Goal: Obtain resource: Obtain resource

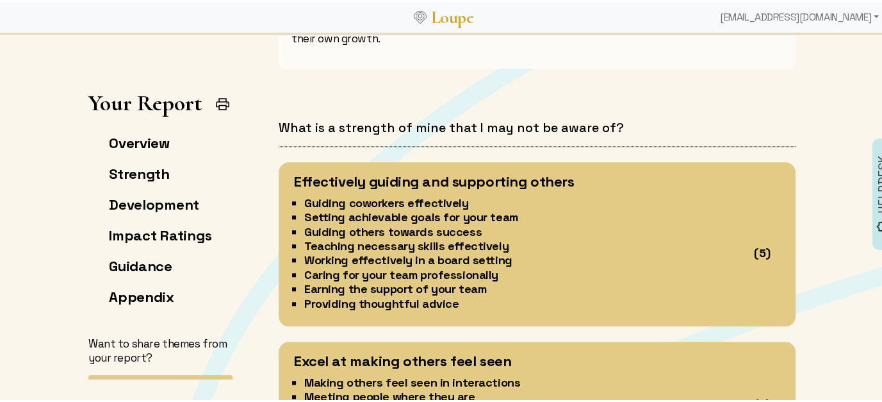
scroll to position [1352, 0]
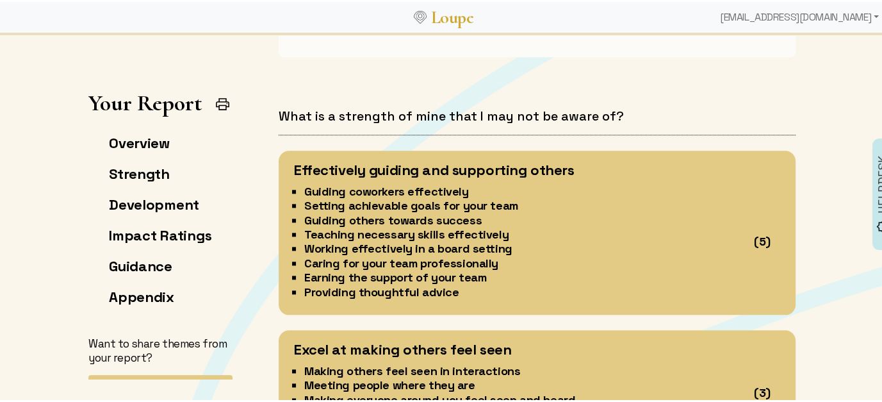
click at [265, 165] on div "What is a strength of mine that I may not be aware of? Effectively guiding and …" at bounding box center [537, 393] width 548 height 594
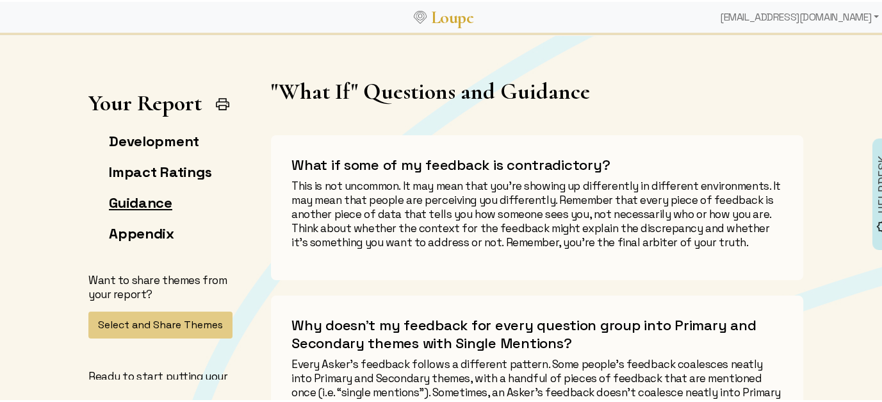
scroll to position [64, 0]
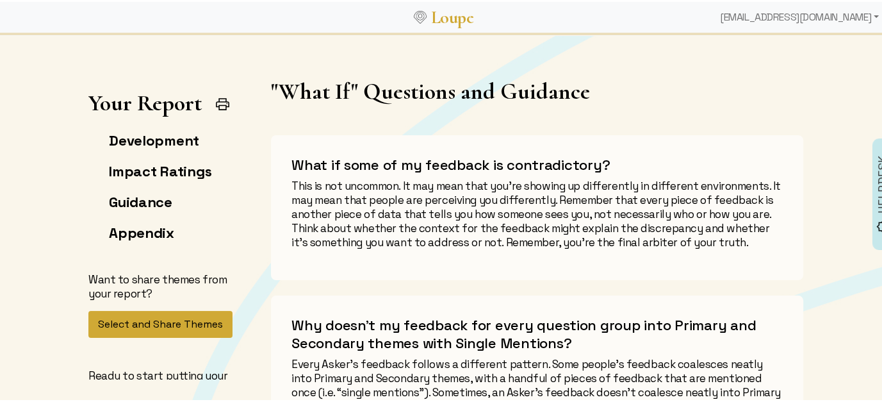
click at [133, 324] on button "Select and Share Themes" at bounding box center [160, 322] width 144 height 27
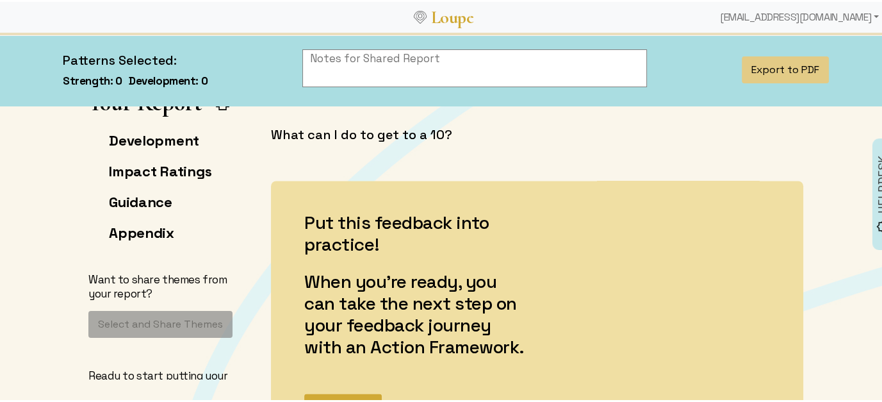
scroll to position [11143, 0]
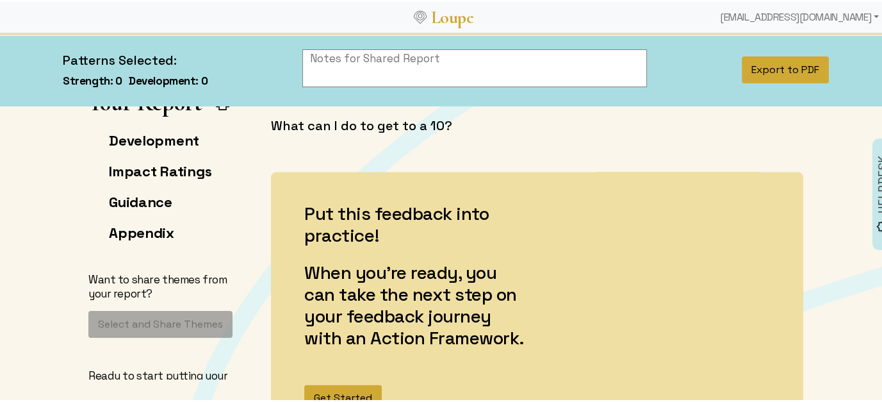
click at [769, 66] on button "Export to PDF" at bounding box center [785, 67] width 87 height 27
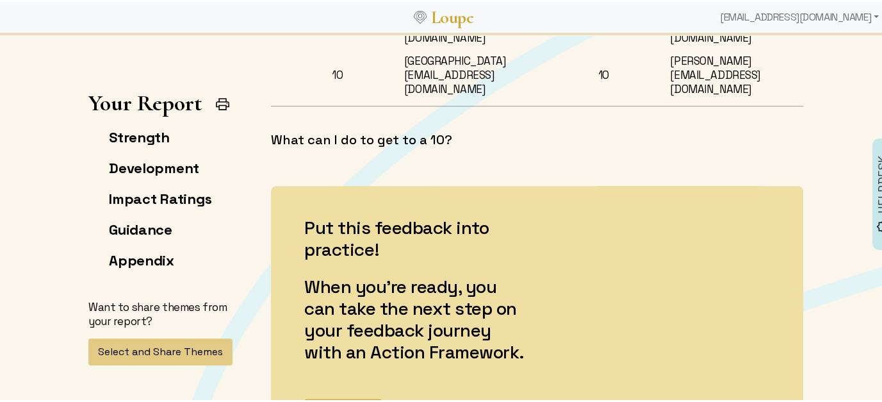
scroll to position [10796, 0]
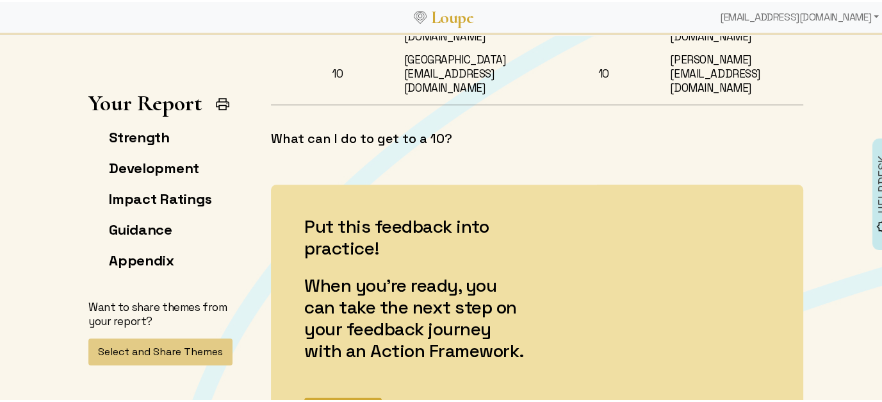
click at [217, 99] on img at bounding box center [223, 102] width 16 height 16
click at [342, 396] on button "Get Started" at bounding box center [343, 409] width 78 height 27
